Goal: Navigation & Orientation: Find specific page/section

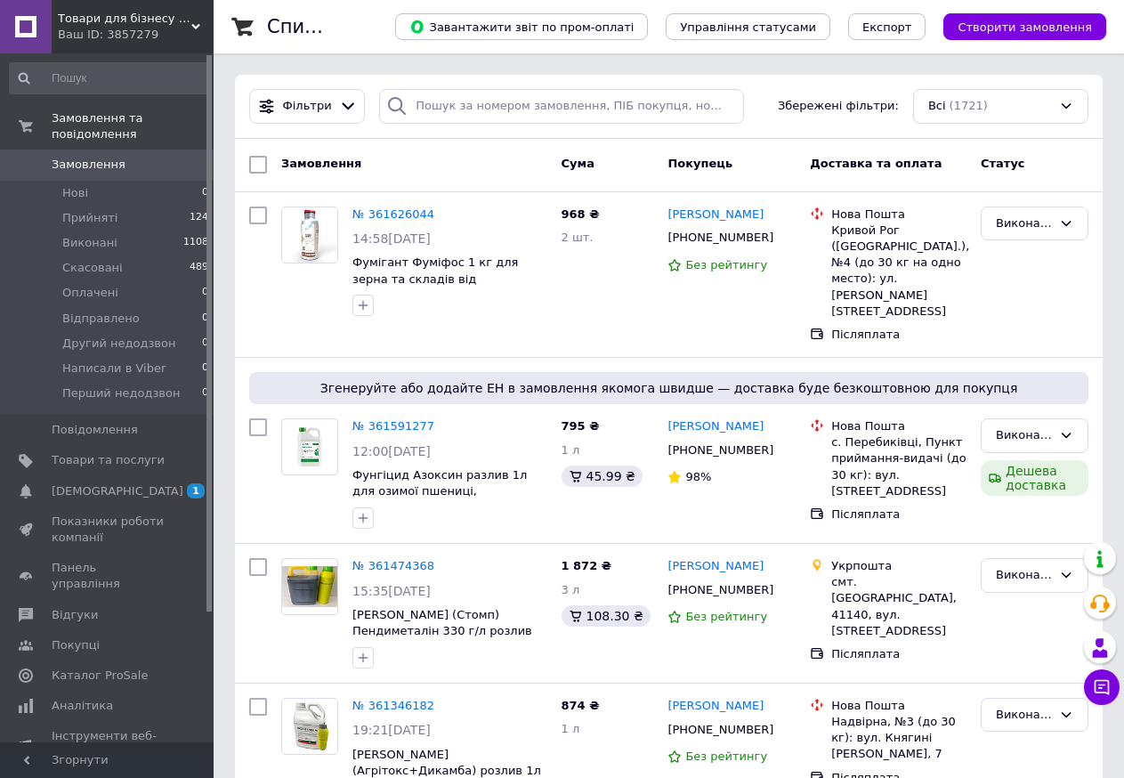
click at [151, 26] on span "Товари для бізнесу і дому" at bounding box center [125, 19] width 134 height 16
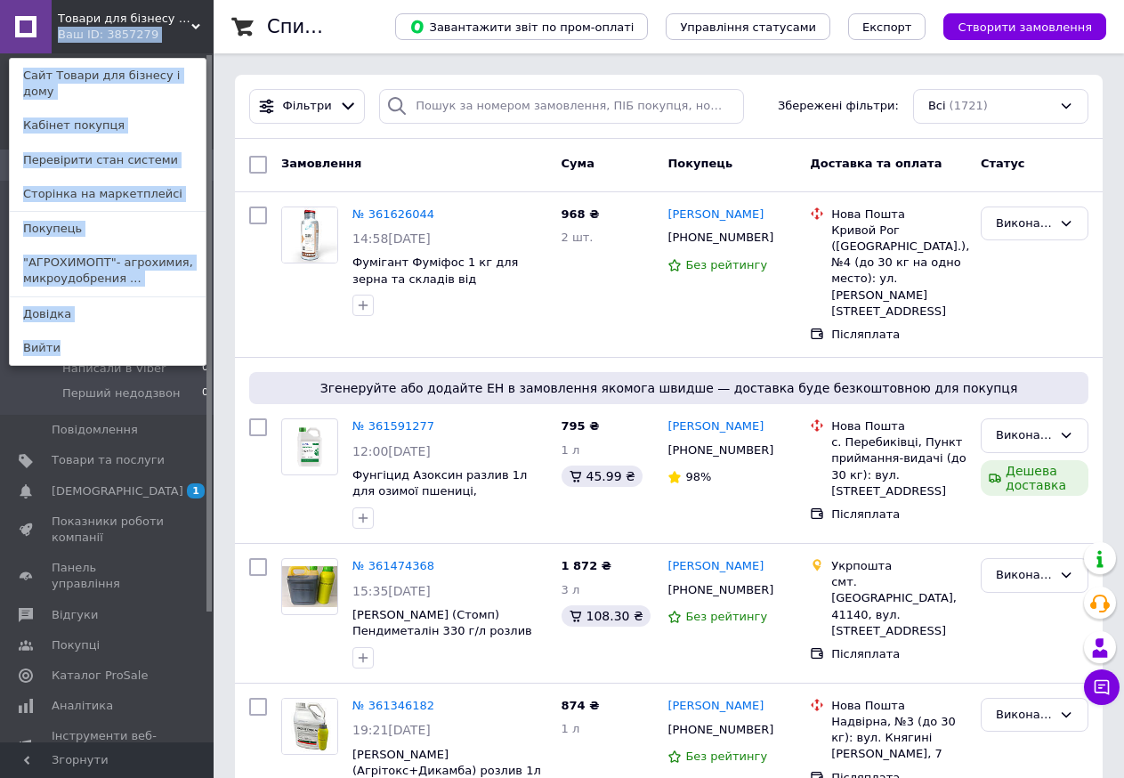
click at [191, 24] on div "Товари для бізнесу і дому Ваш ID: 3857279 Сайт Товари для бізнесу і дому Кабіне…" at bounding box center [107, 26] width 214 height 53
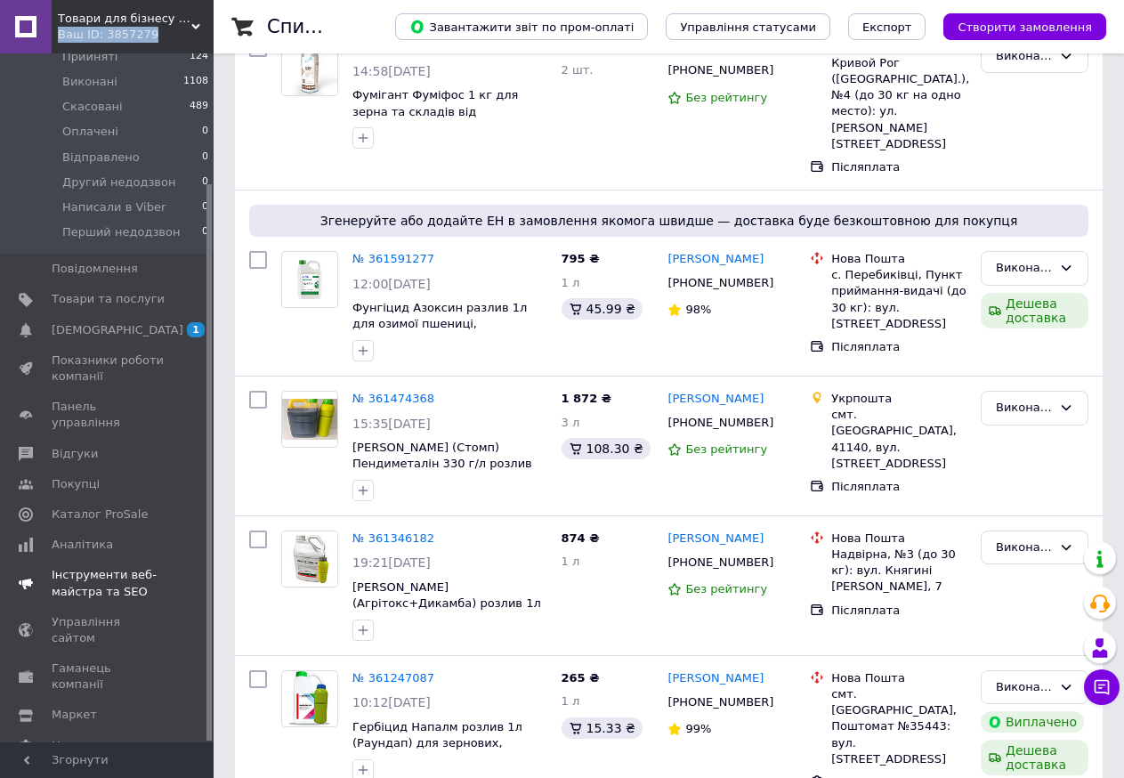
scroll to position [178, 0]
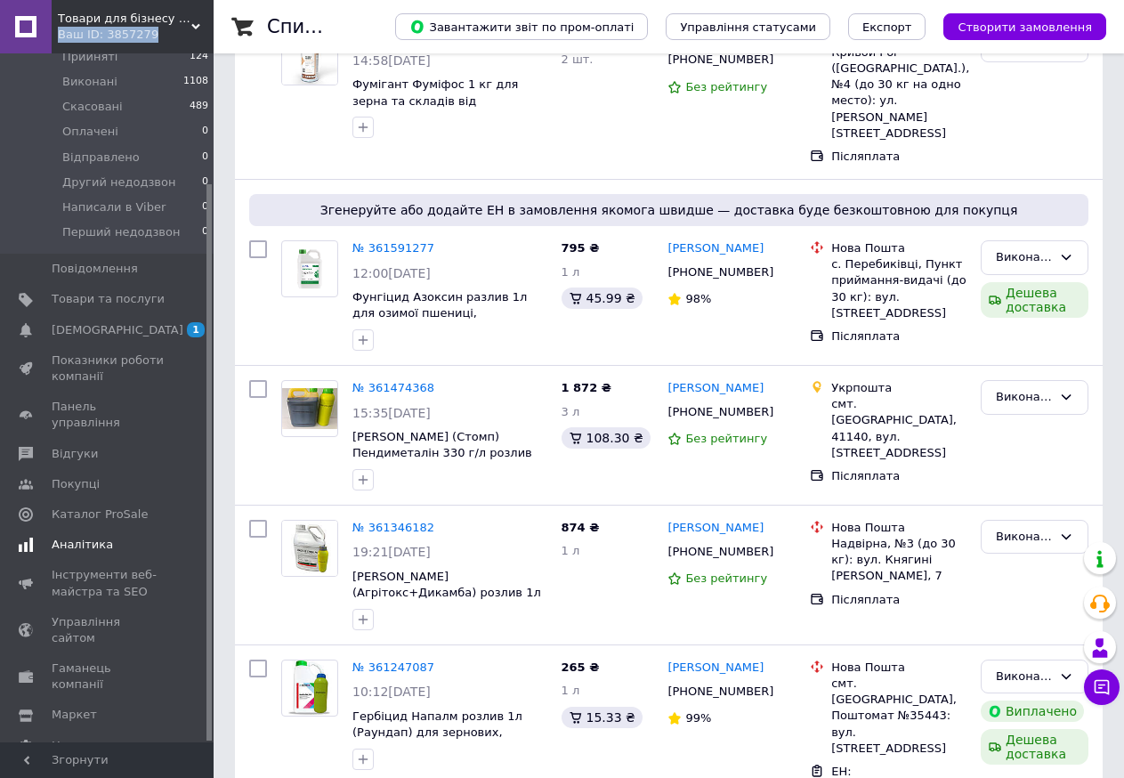
click at [88, 537] on span "Аналітика" at bounding box center [82, 545] width 61 height 16
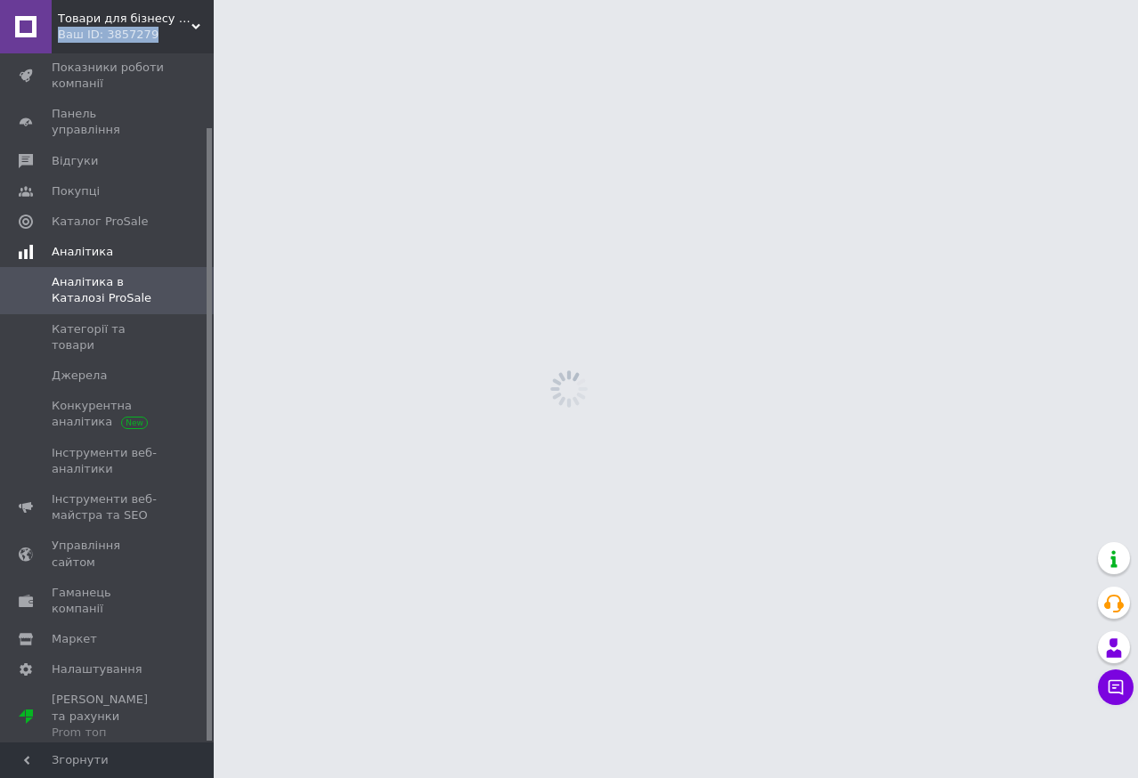
scroll to position [83, 0]
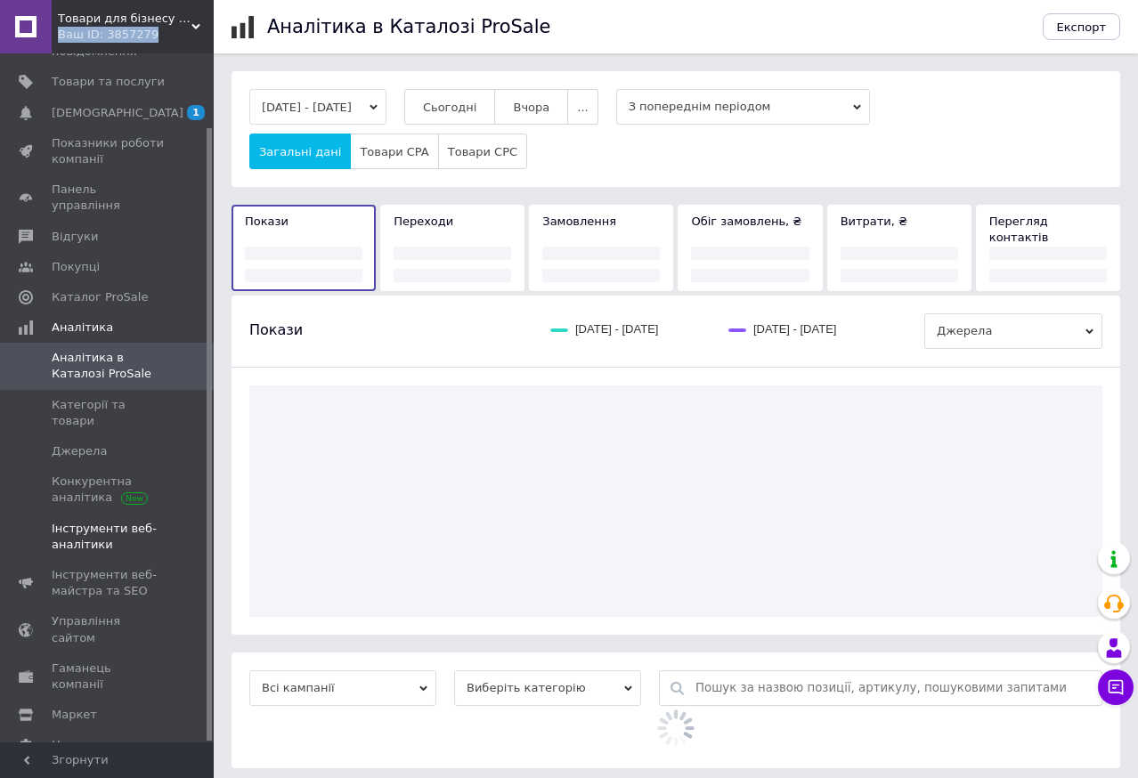
click at [86, 521] on span "Інструменти веб-аналітики" at bounding box center [108, 537] width 113 height 32
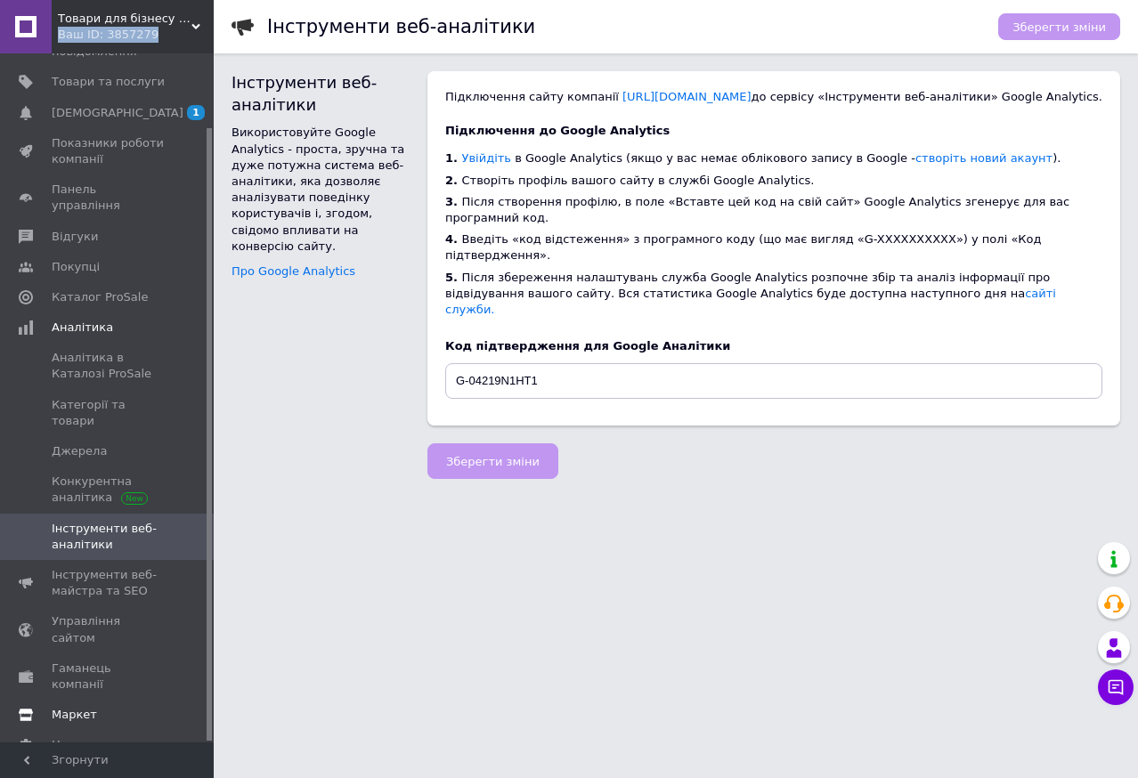
click at [92, 707] on span "Маркет" at bounding box center [108, 715] width 113 height 16
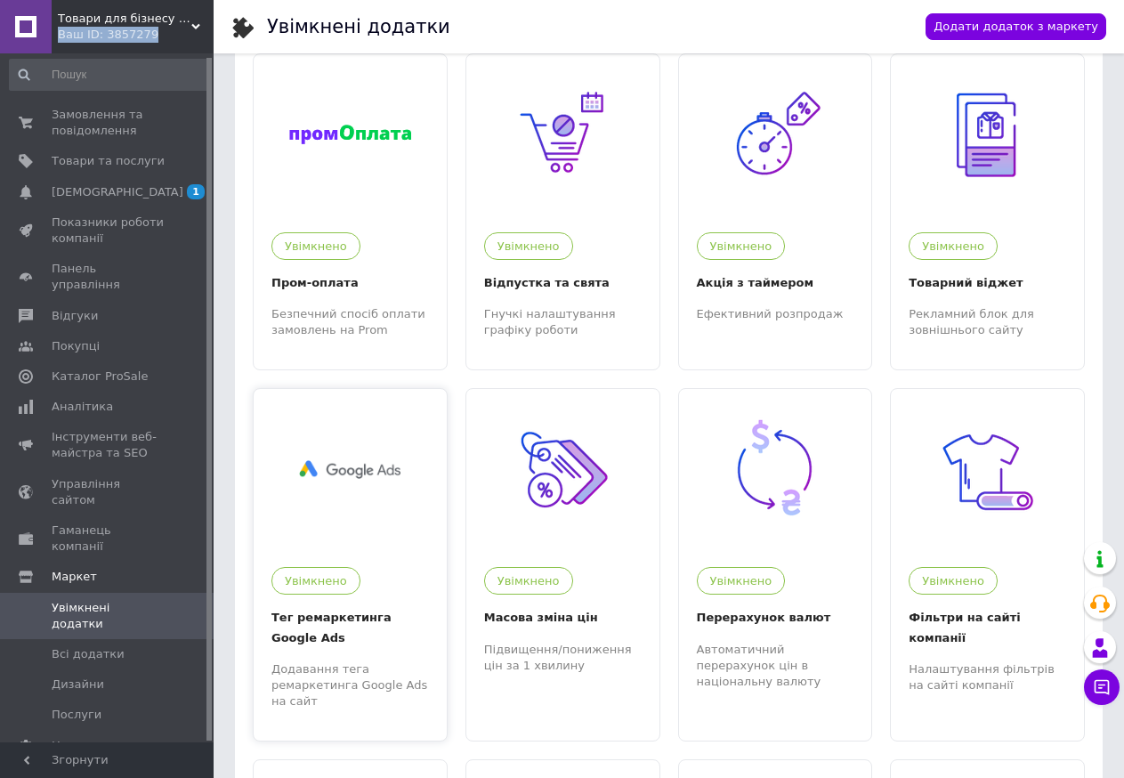
scroll to position [89, 0]
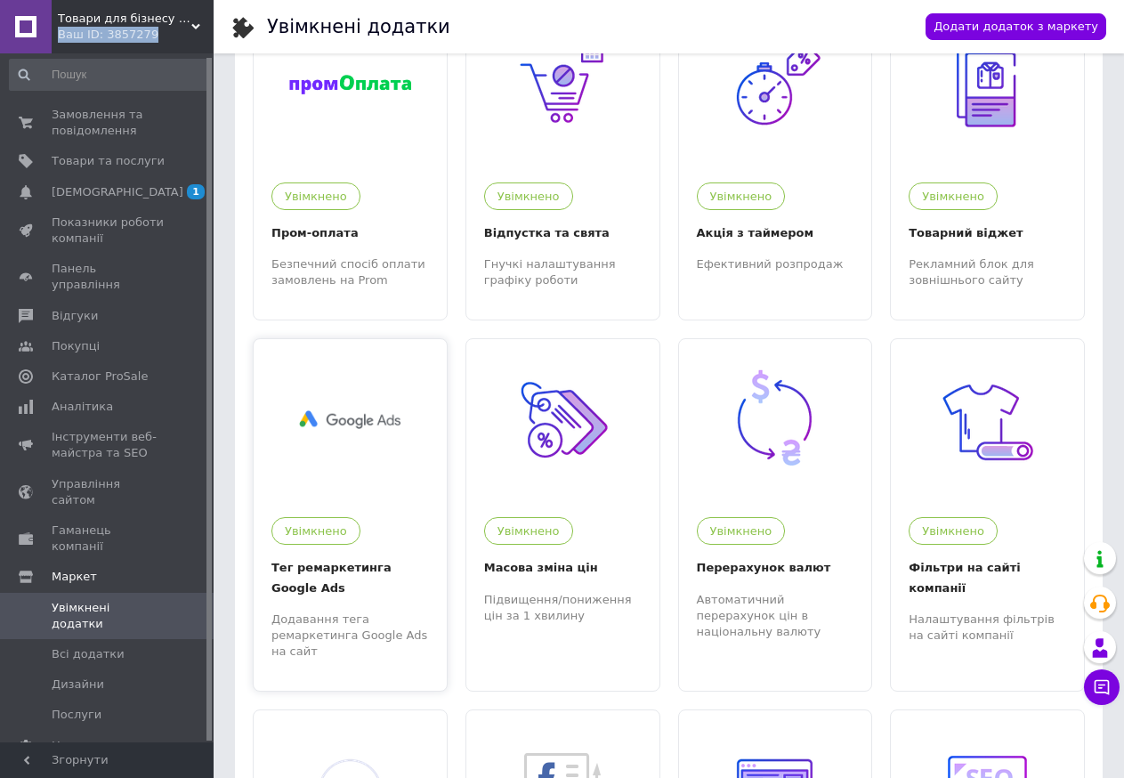
click at [415, 463] on div at bounding box center [350, 419] width 193 height 160
